Goal: Find specific page/section: Find specific page/section

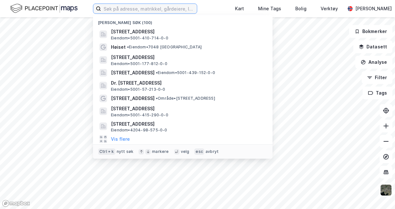
click at [158, 8] on input at bounding box center [149, 9] width 96 height 10
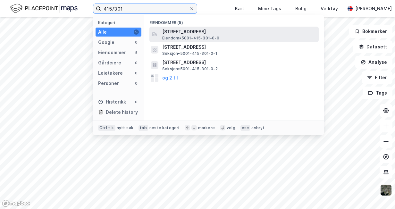
type input "415/301"
click at [206, 33] on span "[STREET_ADDRESS]" at bounding box center [239, 32] width 154 height 8
